Goal: Transaction & Acquisition: Obtain resource

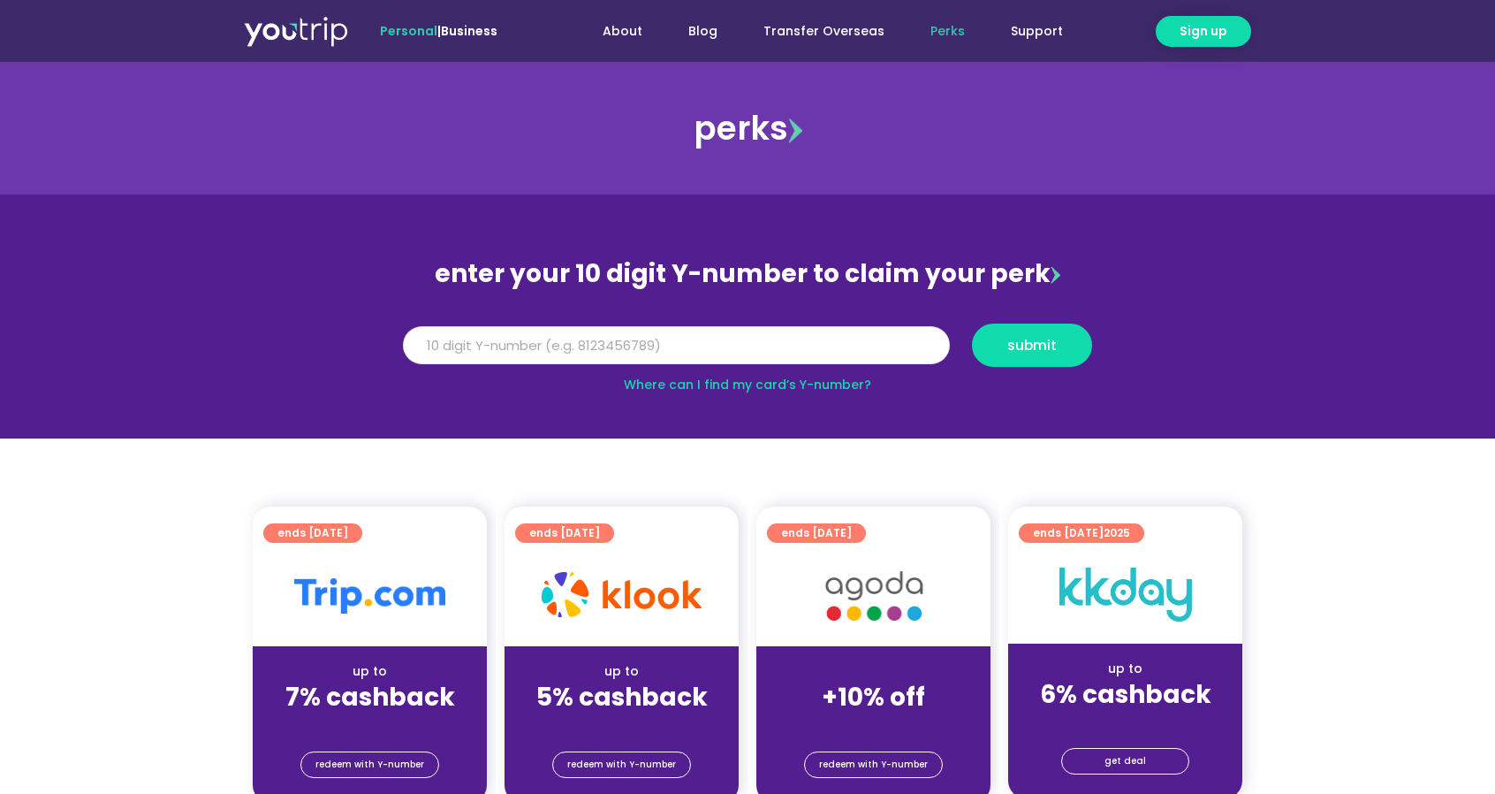
click at [759, 349] on input "Y Number" at bounding box center [676, 345] width 547 height 39
type input "5162400139881358"
click at [1047, 342] on span "submit" at bounding box center [1031, 344] width 49 height 13
click at [875, 406] on section "enter your 10 digit Y-number to claim your perk Y Number 5162400139881358 submi…" at bounding box center [747, 316] width 1495 height 244
click at [788, 377] on link "Where can I find my card’s Y-number?" at bounding box center [747, 385] width 247 height 18
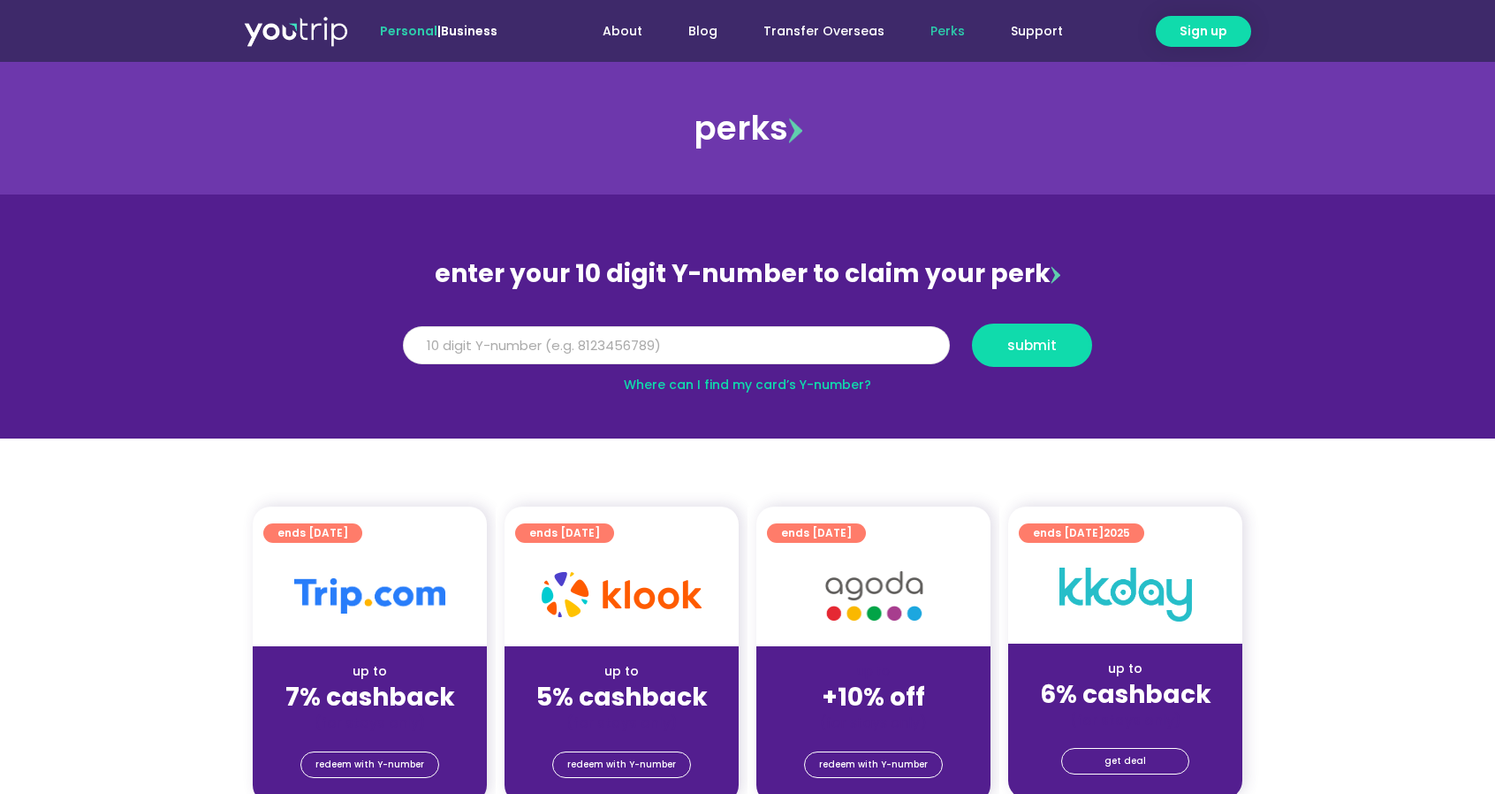
drag, startPoint x: 635, startPoint y: 340, endPoint x: 10, endPoint y: 235, distance: 634.4
click at [0, 230] on section "enter your 10 digit Y-number to claim your perk Y Number 5162400139881358 submi…" at bounding box center [747, 316] width 1495 height 244
click at [1044, 349] on span "submit" at bounding box center [1031, 344] width 49 height 13
click at [444, 343] on input "81838922473" at bounding box center [676, 345] width 547 height 39
type input "8138922473"
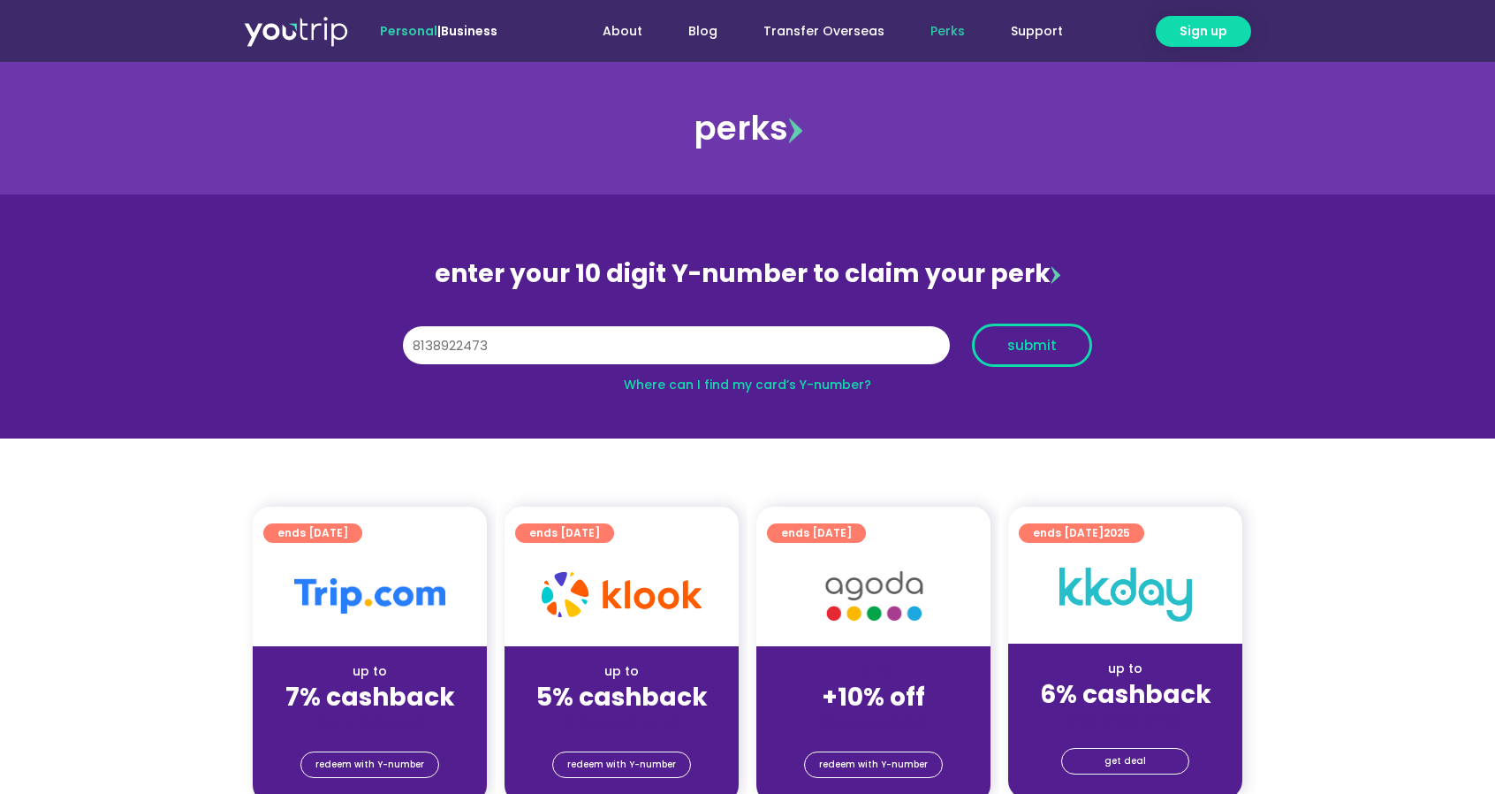
click at [1042, 345] on span "submit" at bounding box center [1031, 344] width 49 height 13
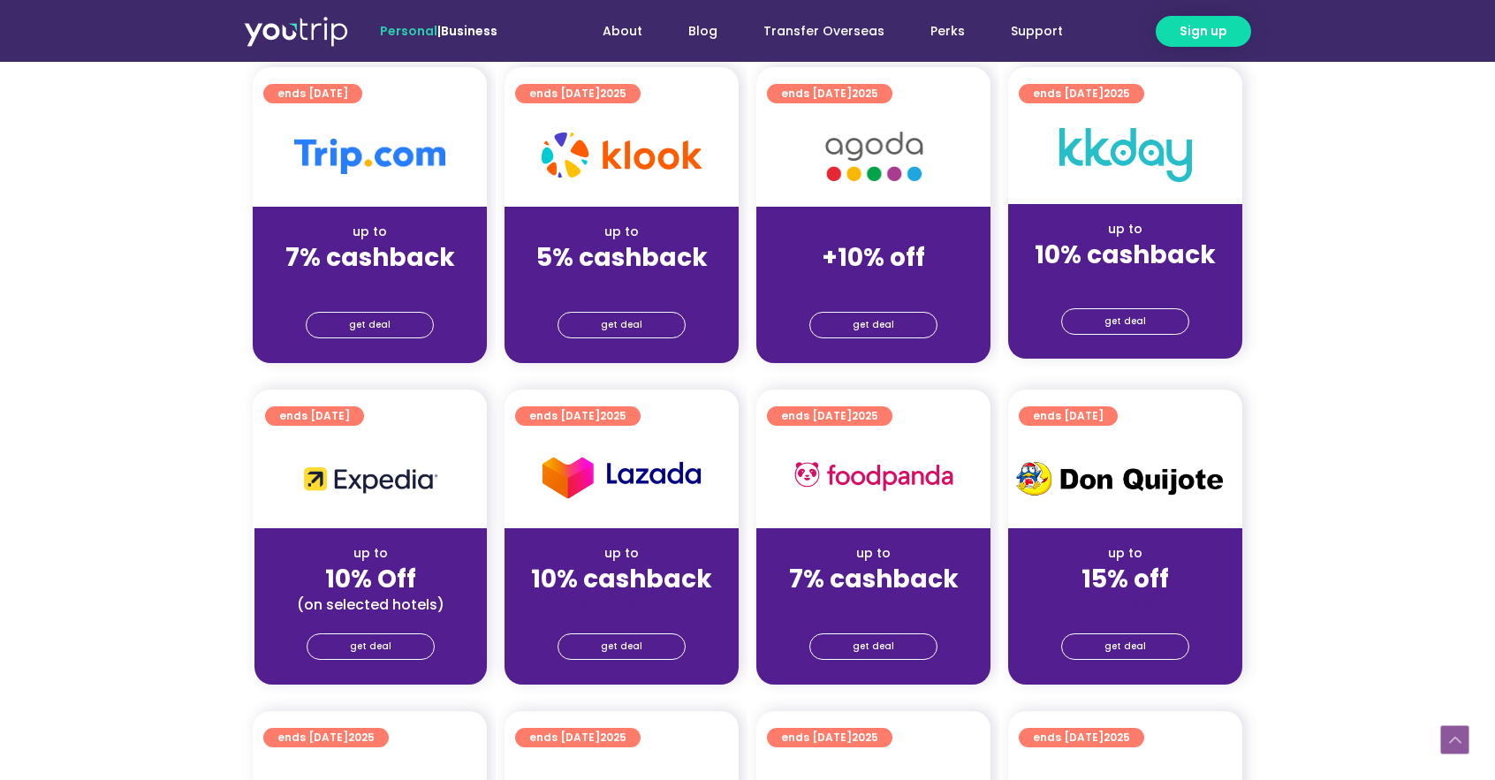
scroll to position [353, 0]
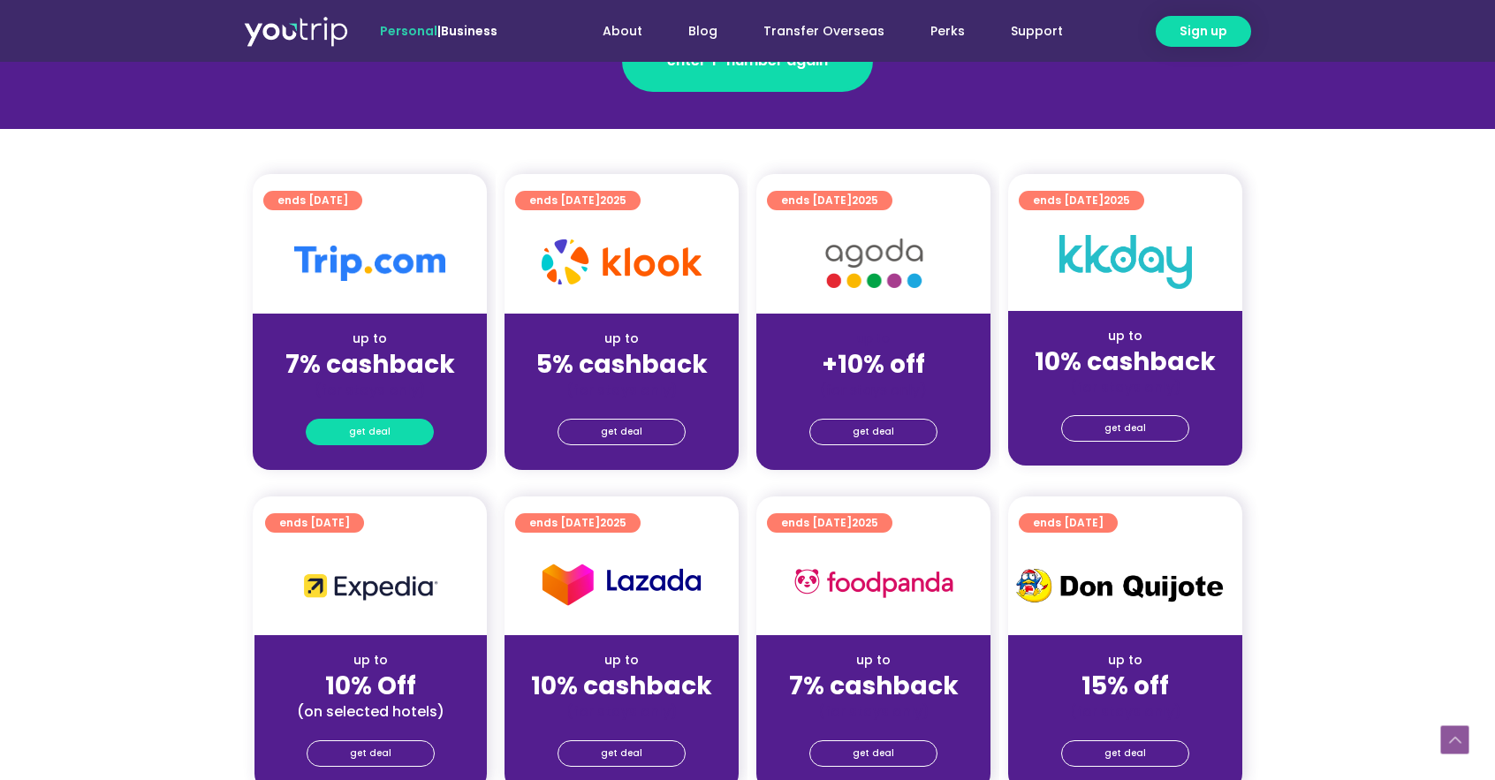
click at [372, 432] on span "get deal" at bounding box center [370, 432] width 42 height 25
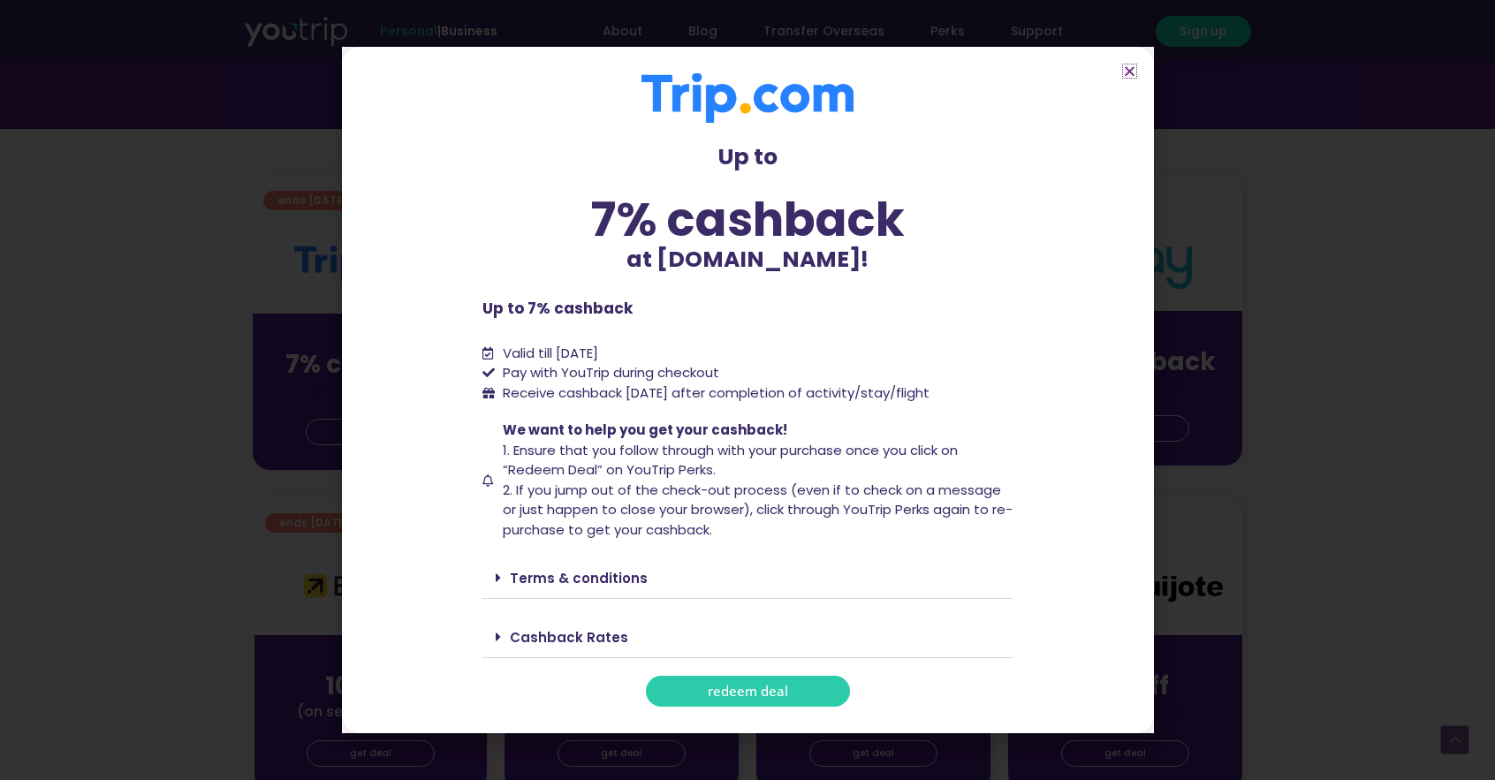
scroll to position [442, 0]
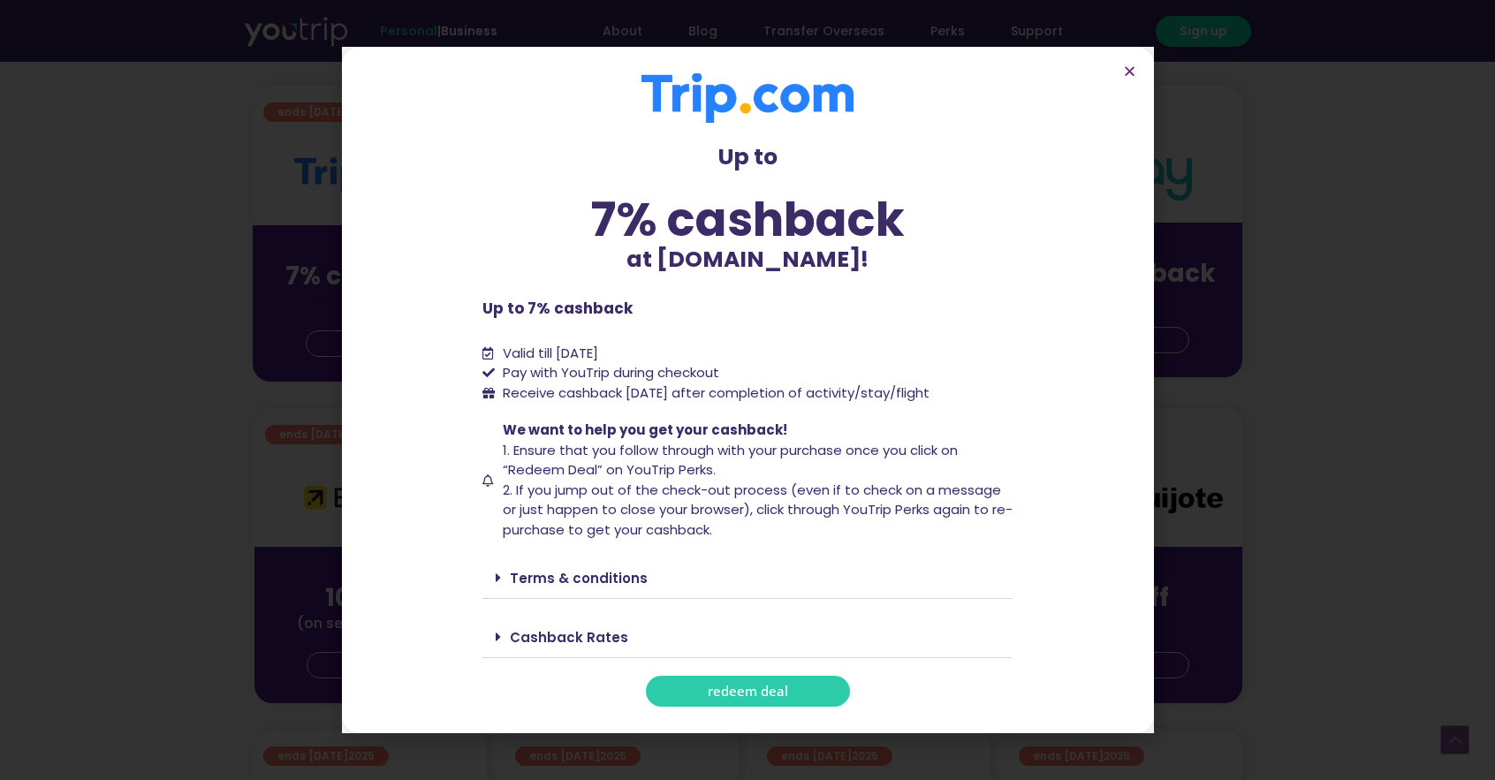
click at [619, 578] on link "Terms & conditions" at bounding box center [579, 578] width 138 height 19
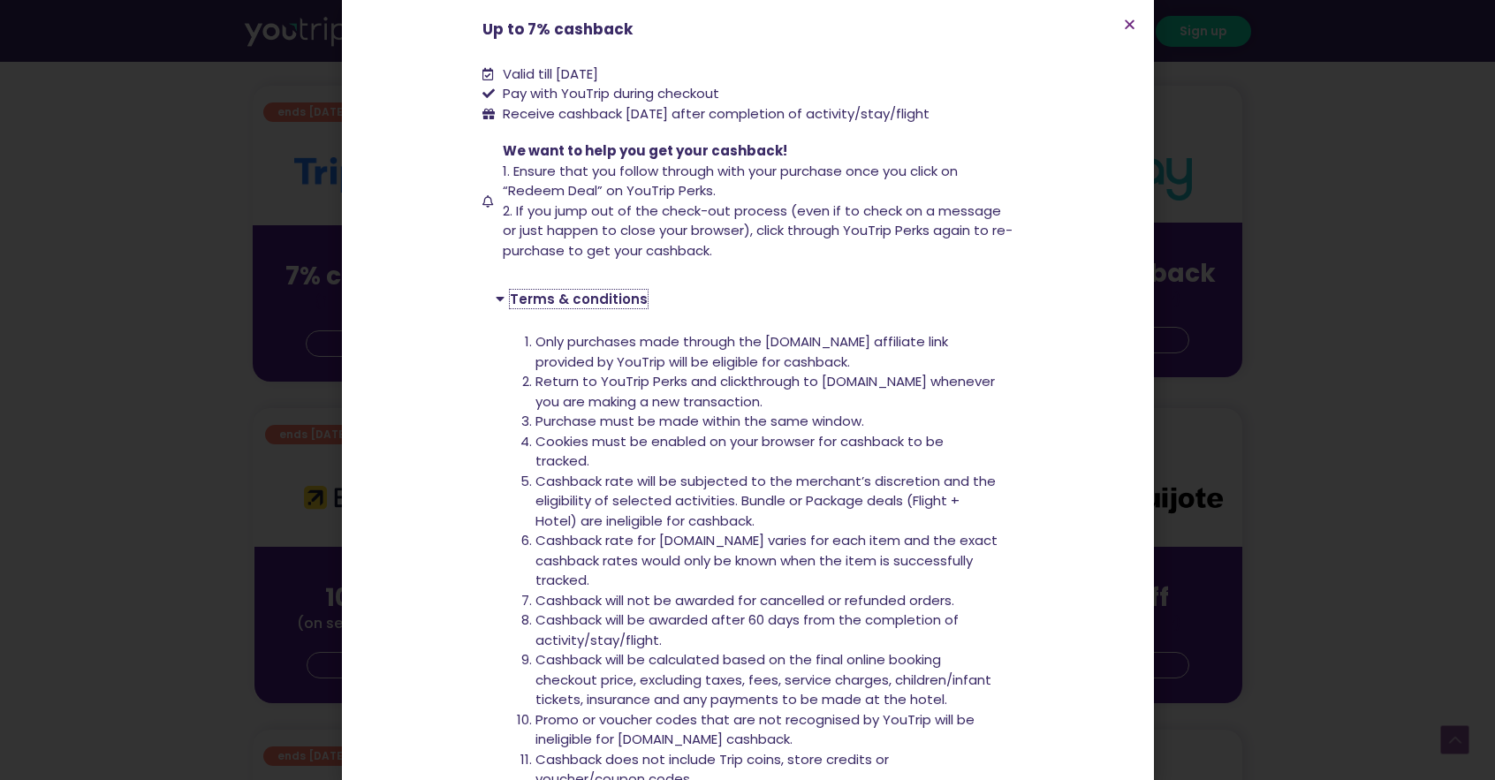
scroll to position [416, 0]
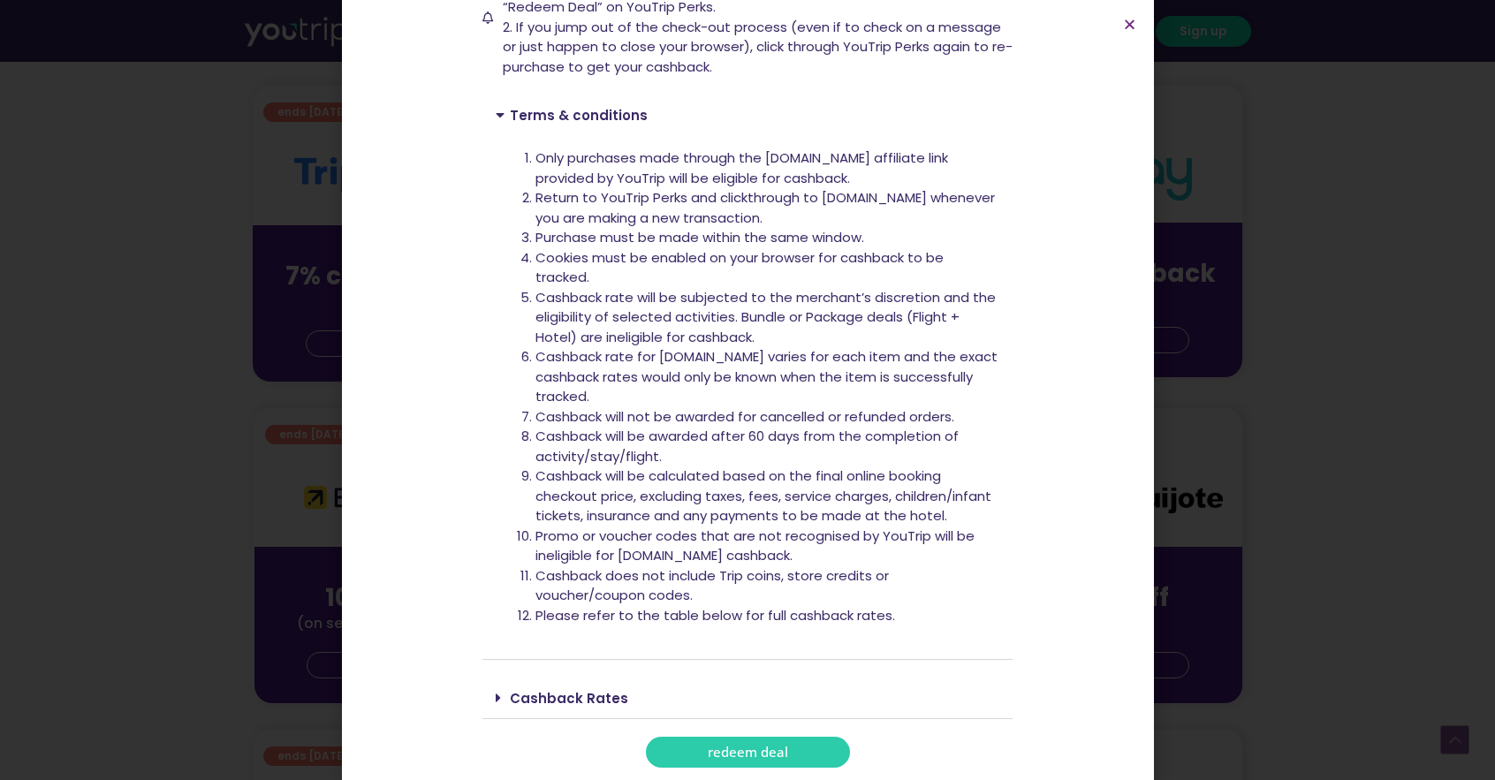
click at [801, 748] on link "redeem deal" at bounding box center [748, 752] width 204 height 31
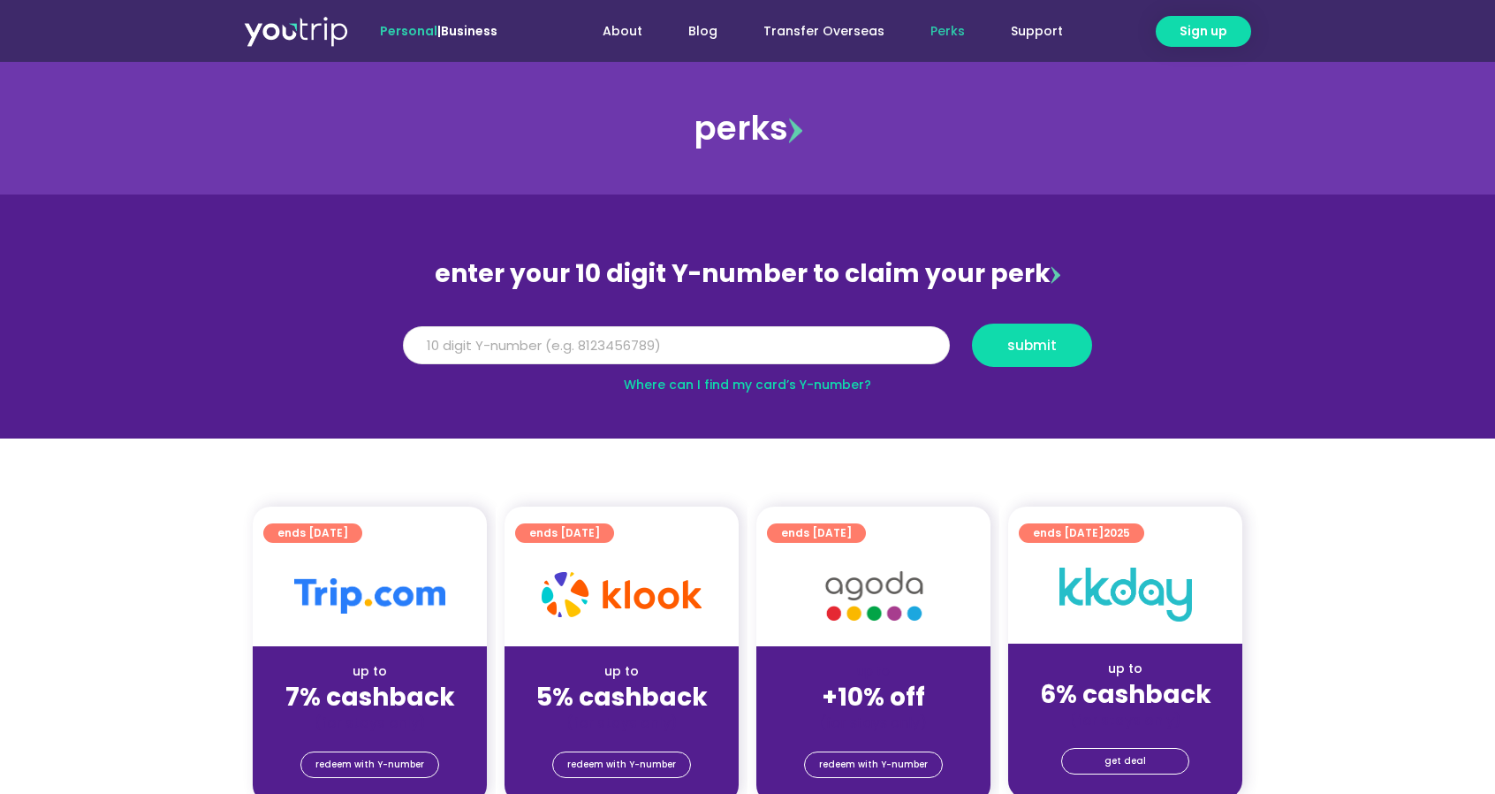
click at [672, 357] on input "Y Number" at bounding box center [676, 345] width 547 height 39
type input "8138922473"
click at [1049, 352] on span "submit" at bounding box center [1031, 344] width 49 height 13
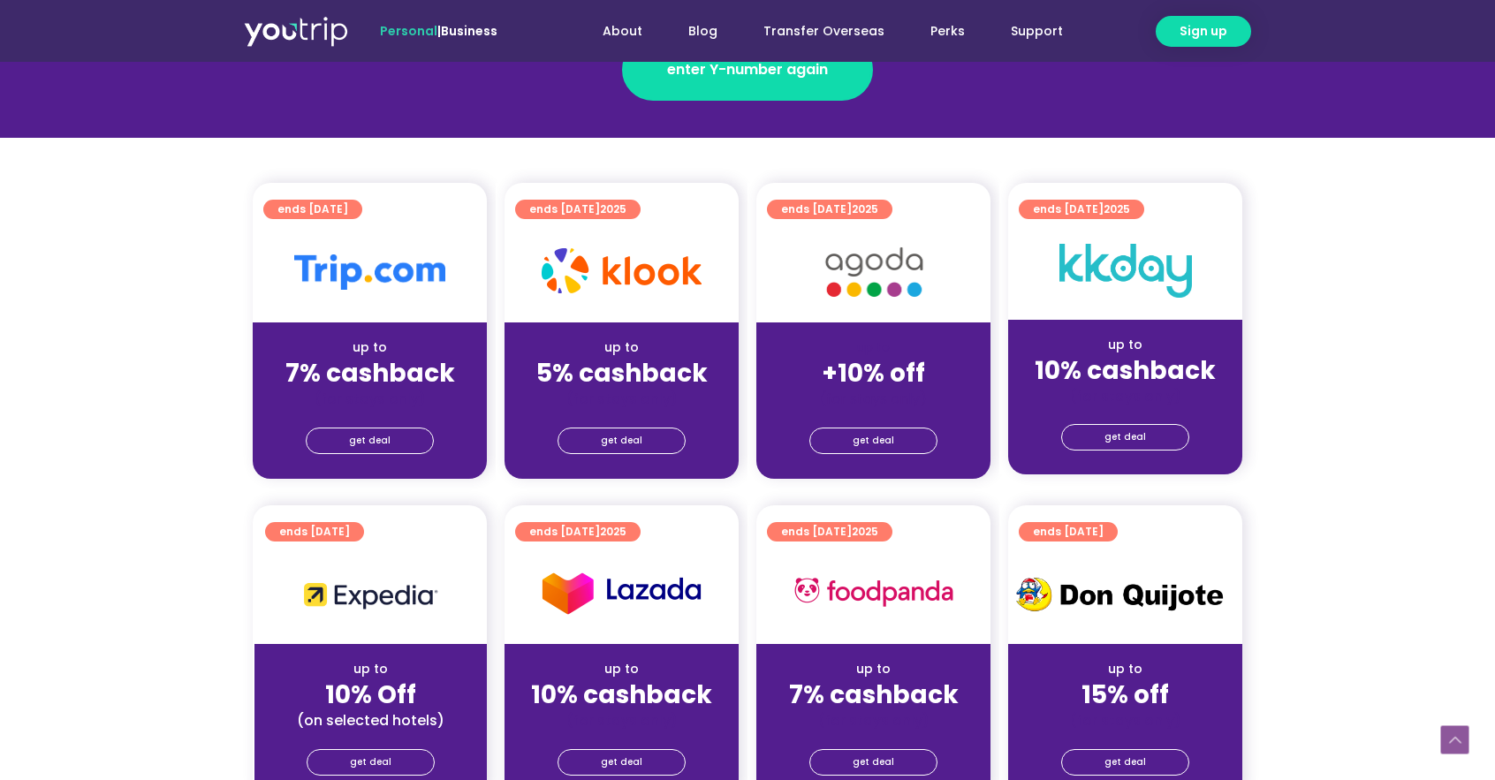
scroll to position [353, 0]
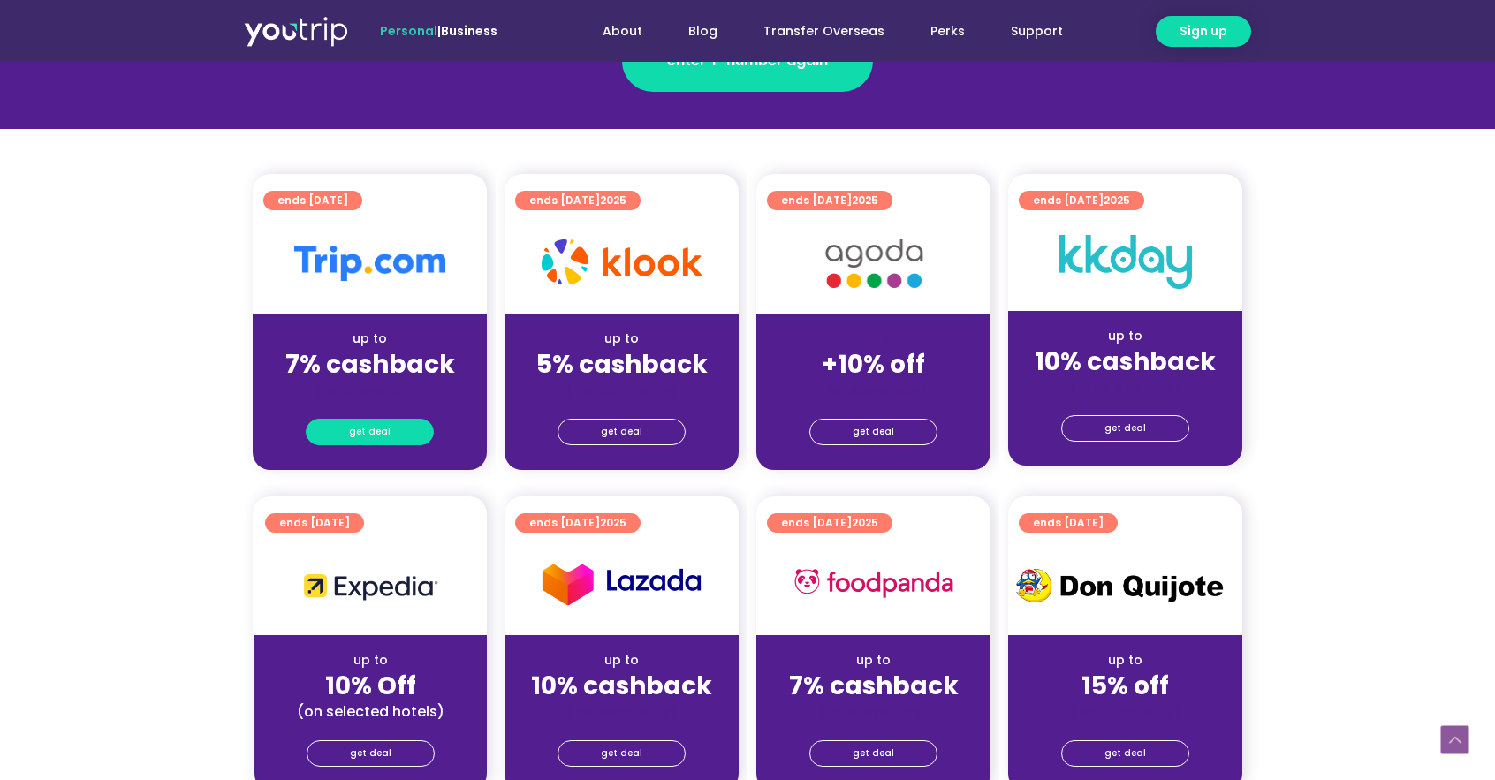
click at [400, 439] on link "get deal" at bounding box center [370, 432] width 128 height 27
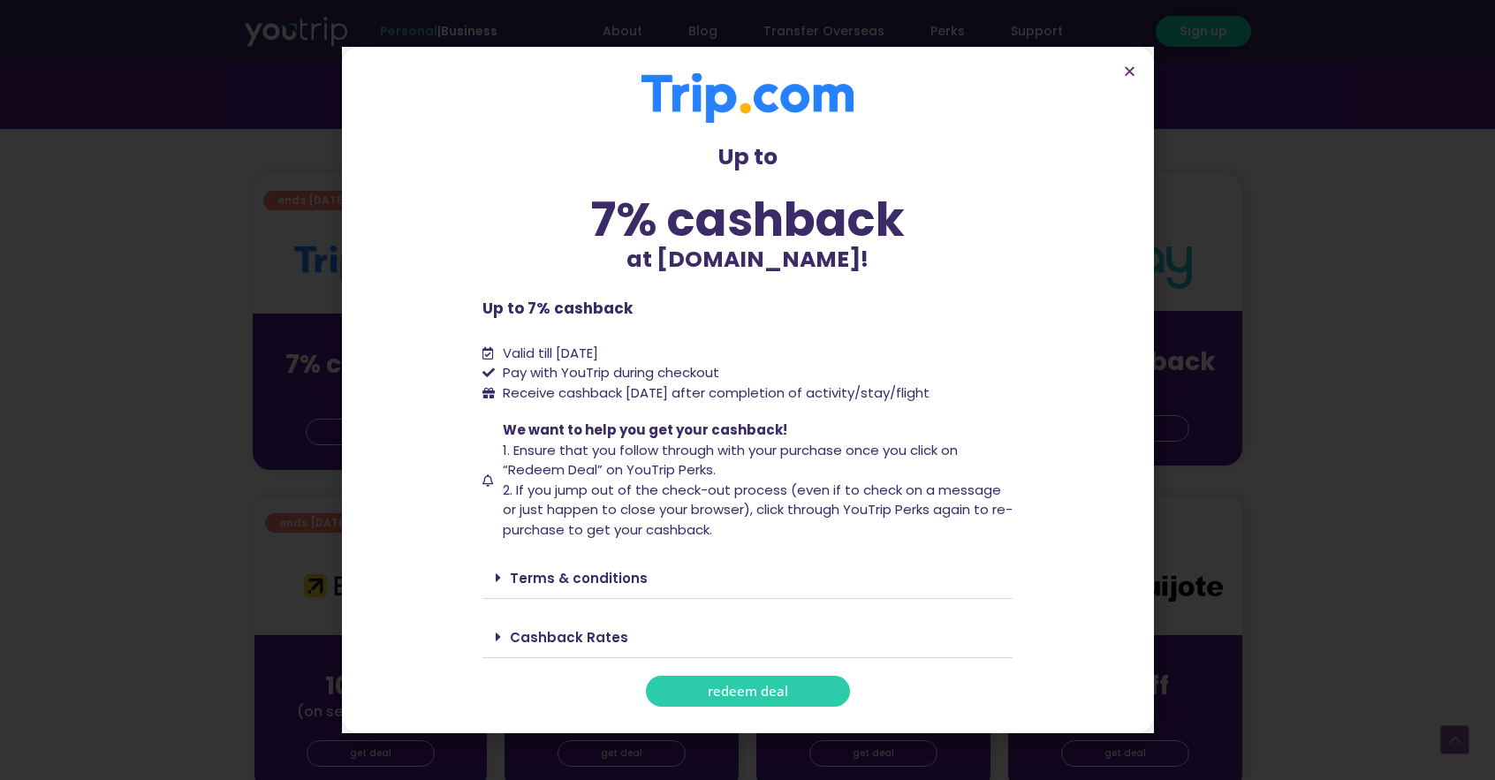
click at [797, 687] on link "redeem deal" at bounding box center [748, 691] width 204 height 31
